Goal: Information Seeking & Learning: Check status

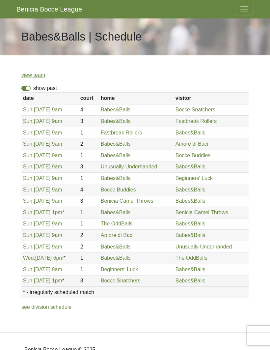
click at [243, 12] on span "Toggle navigation" at bounding box center [244, 9] width 10 height 10
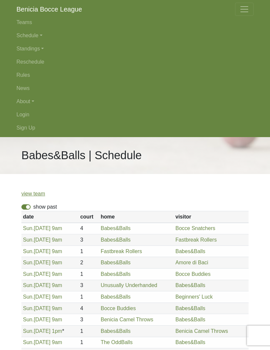
click at [25, 114] on link "Login" at bounding box center [134, 114] width 237 height 13
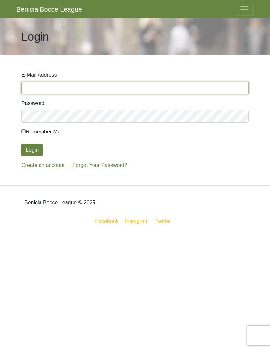
type input "[EMAIL_ADDRESS][DOMAIN_NAME]"
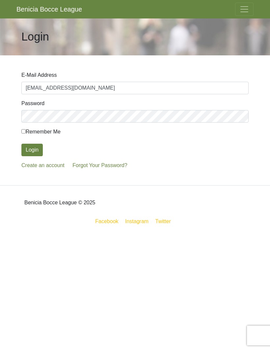
click at [32, 150] on button "Login" at bounding box center [31, 150] width 21 height 13
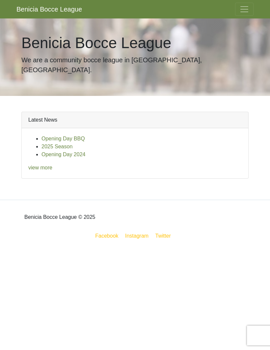
click at [242, 15] on button "Toggle navigation" at bounding box center [244, 9] width 18 height 13
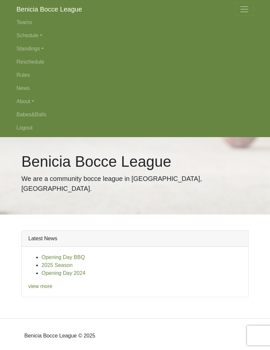
click at [32, 52] on link "Standings" at bounding box center [134, 48] width 237 height 13
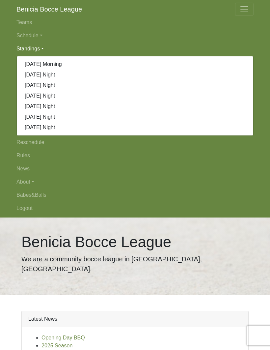
click at [52, 63] on link "[DATE] Morning" at bounding box center [135, 64] width 236 height 11
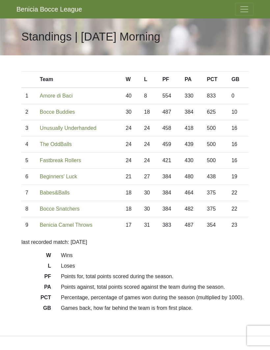
click at [244, 11] on span "Toggle navigation" at bounding box center [244, 9] width 10 height 10
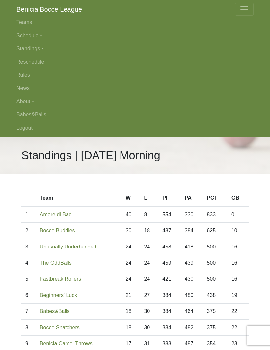
click at [25, 88] on link "News" at bounding box center [134, 88] width 237 height 13
